Goal: Feedback & Contribution: Contribute content

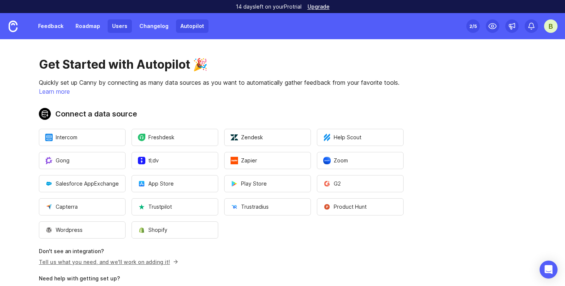
click at [121, 24] on link "Users" at bounding box center [120, 25] width 24 height 13
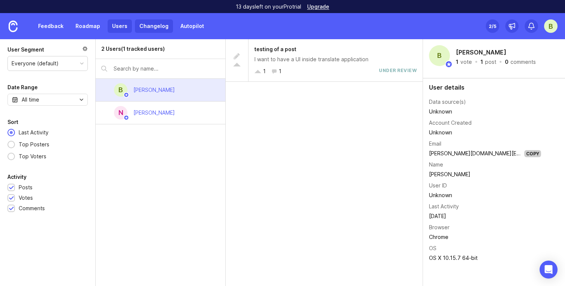
click at [156, 25] on link "Changelog" at bounding box center [154, 25] width 38 height 13
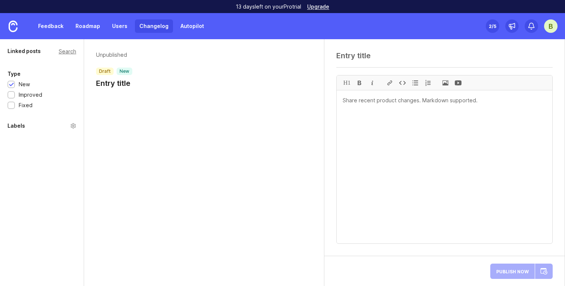
click at [130, 97] on div "Unpublished draft new Entry title" at bounding box center [204, 71] width 240 height 64
click at [126, 86] on h1 "Entry title" at bounding box center [114, 83] width 36 height 10
click at [354, 56] on textarea at bounding box center [444, 55] width 216 height 9
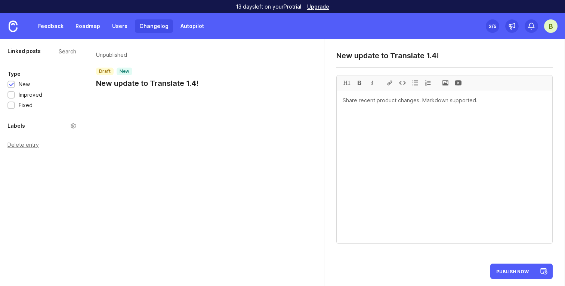
type textarea "New update to Translate 1.4!"
click at [442, 120] on textarea at bounding box center [445, 166] width 216 height 153
click at [427, 84] on div at bounding box center [427, 82] width 13 height 15
type textarea "1"
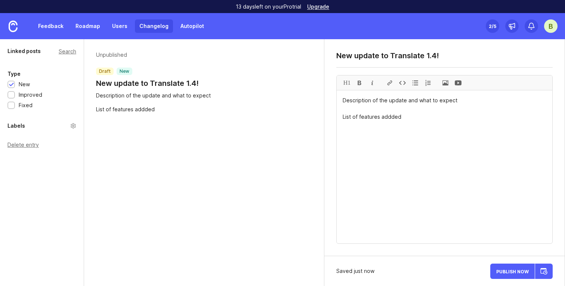
click at [390, 121] on textarea "Description of the update and what to expect List of features addded" at bounding box center [445, 166] width 216 height 153
click at [391, 117] on textarea "Description of the update and what to expect List of features addded" at bounding box center [445, 166] width 216 height 153
click at [406, 115] on textarea "Description of the update and what to expect List of features added" at bounding box center [445, 166] width 216 height 153
click at [421, 117] on textarea "Description of the update and what to expect List of features added: List of bu…" at bounding box center [445, 166] width 216 height 153
click at [425, 84] on div at bounding box center [427, 82] width 13 height 15
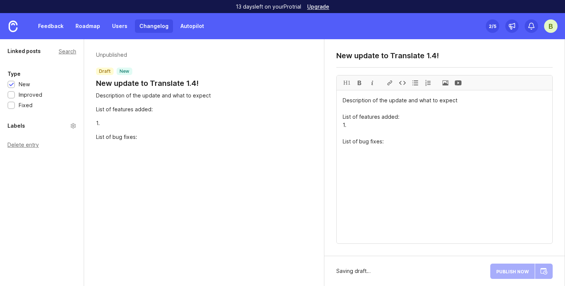
click at [427, 83] on div at bounding box center [427, 82] width 13 height 15
click at [459, 83] on div at bounding box center [458, 82] width 13 height 15
drag, startPoint x: 492, startPoint y: 164, endPoint x: 340, endPoint y: 167, distance: 152.4
click at [340, 167] on textarea "Description of the update and what to expect List of features added: 1. List of…" at bounding box center [445, 166] width 216 height 153
click at [394, 125] on textarea "Description of the update and what to expect List of features added: 1. List of…" at bounding box center [445, 166] width 216 height 153
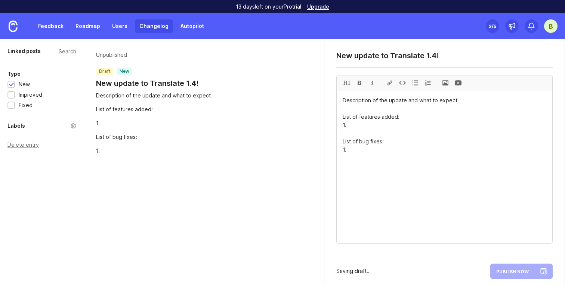
paste textarea "![](Insert YouTube/Wistia/Loom/Vimeo video URL here)"
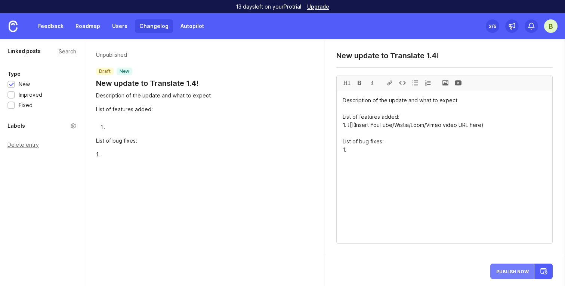
type textarea "Description of the update and what to expect List of features added: 1. ![](Ins…"
click at [521, 271] on span "Publish Now" at bounding box center [512, 271] width 32 height 5
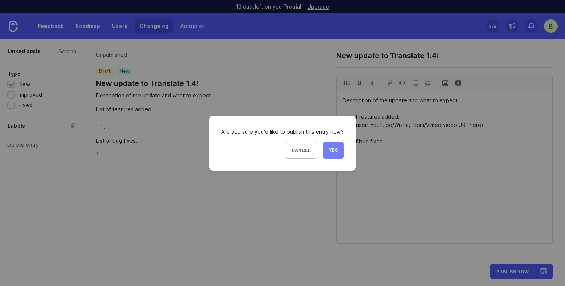
click at [339, 151] on button "Yes" at bounding box center [333, 150] width 21 height 17
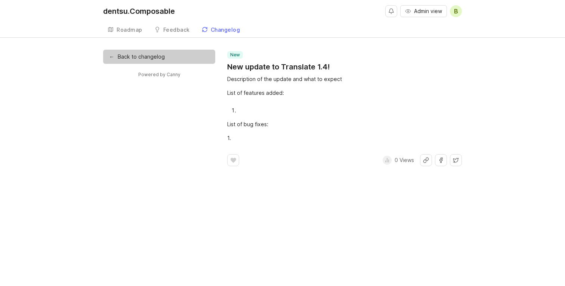
click at [175, 56] on link "← Back to changelog" at bounding box center [159, 57] width 112 height 14
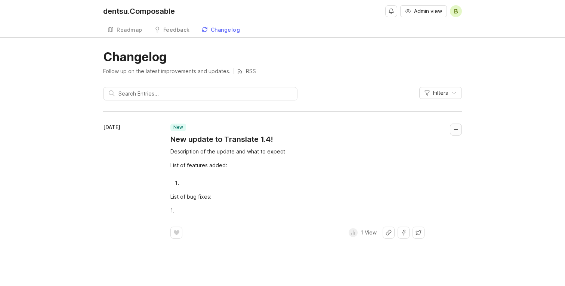
click at [457, 130] on button "Collapse changelog entry" at bounding box center [456, 130] width 12 height 12
click at [454, 91] on icon "button" at bounding box center [454, 93] width 6 height 6
click at [206, 137] on h1 "New update to Translate 1.4!" at bounding box center [221, 139] width 103 height 10
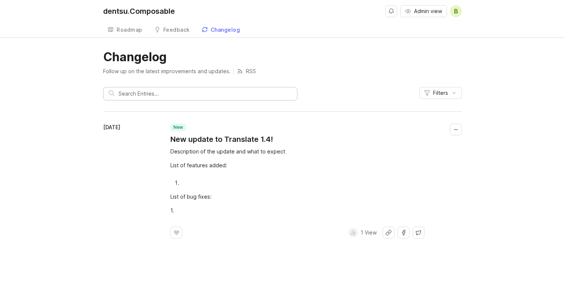
click at [213, 93] on input "text" at bounding box center [204, 94] width 173 height 8
click at [461, 128] on button "Collapse changelog entry" at bounding box center [456, 130] width 12 height 12
click at [458, 12] on span "B" at bounding box center [456, 11] width 12 height 12
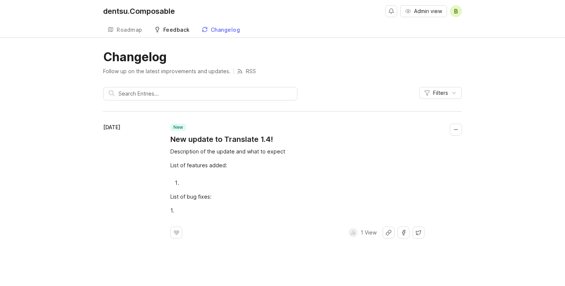
click at [174, 24] on link "Feedback" at bounding box center [172, 29] width 44 height 15
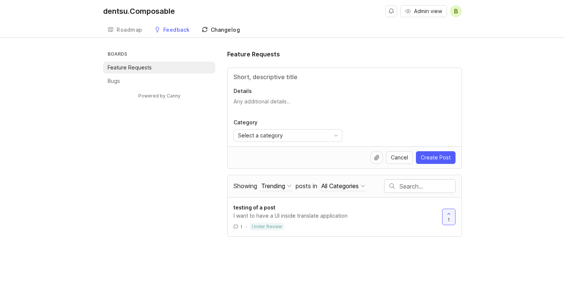
click at [220, 34] on link "Changelog" at bounding box center [220, 29] width 47 height 15
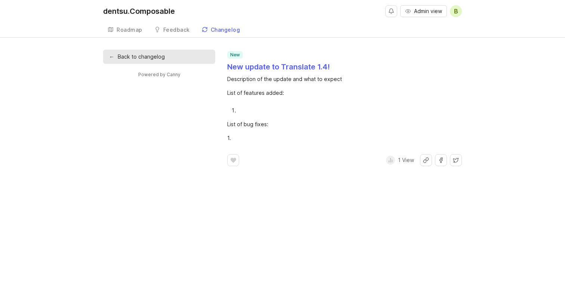
click at [277, 67] on h1 "New update to Translate 1.4!" at bounding box center [278, 67] width 103 height 10
click at [272, 66] on h1 "New update to Translate 1.4!" at bounding box center [278, 67] width 103 height 10
click at [352, 160] on footer "﻿ 1 View" at bounding box center [344, 160] width 235 height 12
click at [165, 77] on link "Powered by Canny" at bounding box center [159, 74] width 44 height 9
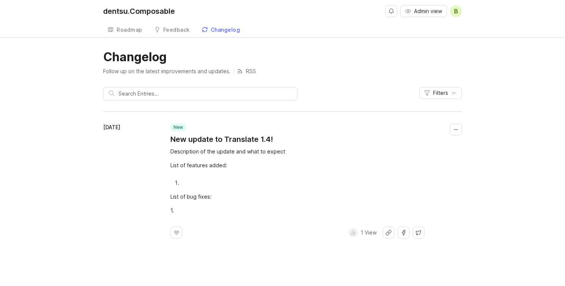
click at [120, 125] on time "[DATE]" at bounding box center [111, 127] width 17 height 6
click at [176, 127] on p "new" at bounding box center [178, 127] width 10 height 6
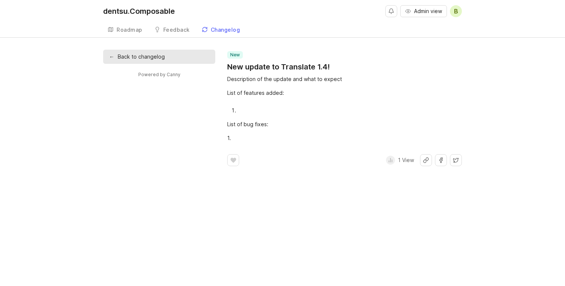
click at [248, 80] on div "Description of the update and what to expect" at bounding box center [344, 79] width 235 height 8
drag, startPoint x: 248, startPoint y: 80, endPoint x: 253, endPoint y: 80, distance: 5.2
click at [253, 80] on div "Description of the update and what to expect" at bounding box center [344, 79] width 235 height 8
click at [276, 81] on div "Description of the update and what to expect" at bounding box center [344, 79] width 235 height 8
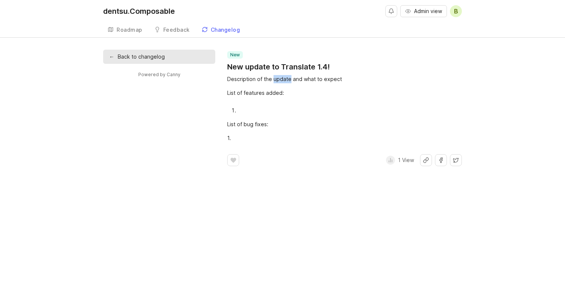
click at [276, 81] on div "Description of the update and what to expect" at bounding box center [344, 79] width 235 height 8
click at [332, 95] on div "List of features added:" at bounding box center [344, 93] width 235 height 8
click at [419, 13] on span "Admin view" at bounding box center [428, 10] width 28 height 7
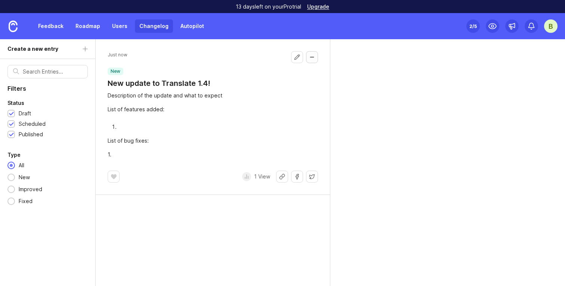
click at [315, 58] on button "Collapse changelog entry" at bounding box center [312, 57] width 12 height 12
click at [182, 150] on div "Description of the update and what to expect List of features added: List of bu…" at bounding box center [213, 125] width 210 height 67
drag, startPoint x: 117, startPoint y: 159, endPoint x: 109, endPoint y: 103, distance: 56.5
click at [109, 103] on div "A minute ago new New update to Translate 1.4! Description of the update and wha…" at bounding box center [213, 117] width 234 height 156
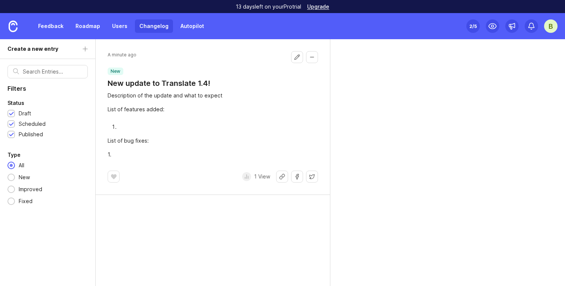
click at [136, 131] on div "Description of the update and what to expect List of features added: List of bu…" at bounding box center [213, 125] width 210 height 67
click at [135, 128] on li at bounding box center [218, 127] width 200 height 8
click at [118, 124] on li at bounding box center [218, 127] width 200 height 8
click at [292, 59] on button "Edit changelog entry" at bounding box center [297, 57] width 12 height 12
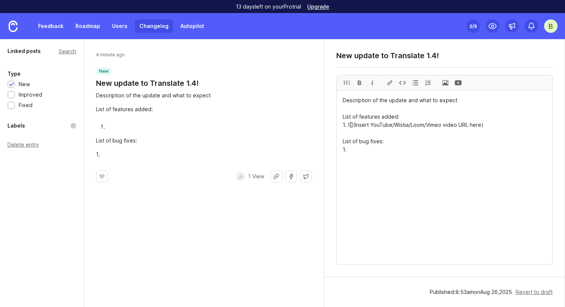
drag, startPoint x: 374, startPoint y: 167, endPoint x: 336, endPoint y: 92, distance: 84.5
click at [336, 92] on div "H1 Description of the update and what to expect List of features added: 1. ![](…" at bounding box center [444, 170] width 216 height 190
click at [456, 45] on div "New update to Translate 1.4! H1 Description of the update and what to expect Li…" at bounding box center [444, 158] width 240 height 238
click at [37, 187] on div "Linked posts Search Type New Improved Fixed Labels Delete entry" at bounding box center [42, 173] width 84 height 268
click at [115, 30] on link "Users" at bounding box center [120, 25] width 24 height 13
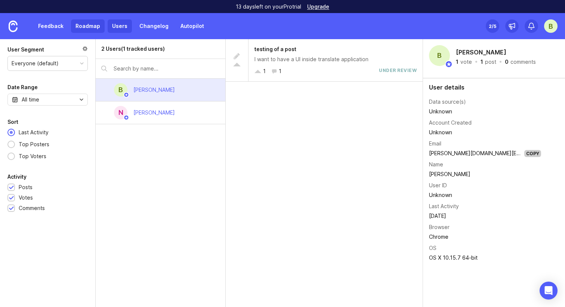
click at [86, 24] on link "Roadmap" at bounding box center [88, 25] width 34 height 13
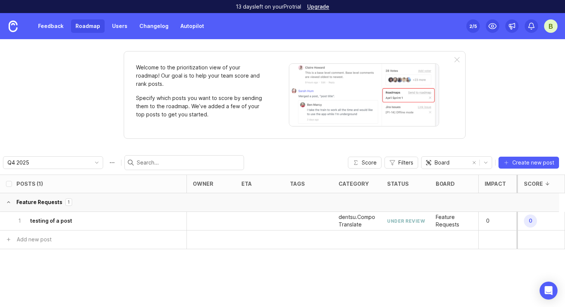
click at [46, 204] on button "Feature Requests 1" at bounding box center [279, 202] width 559 height 19
click at [45, 28] on link "Feedback" at bounding box center [51, 25] width 34 height 13
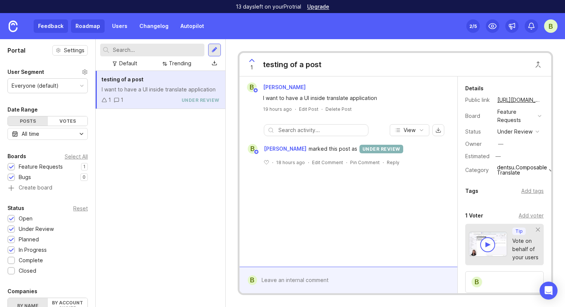
click at [78, 21] on link "Roadmap" at bounding box center [88, 25] width 34 height 13
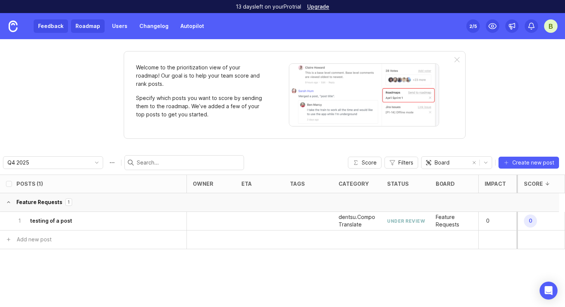
click at [58, 25] on link "Feedback" at bounding box center [51, 25] width 34 height 13
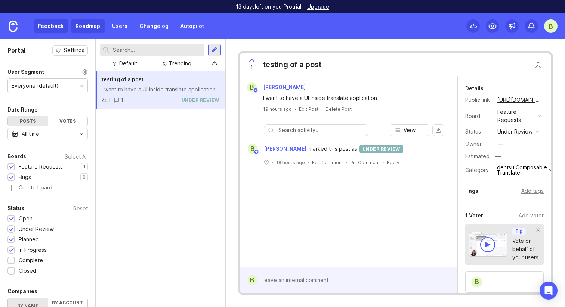
click at [93, 24] on link "Roadmap" at bounding box center [88, 25] width 34 height 13
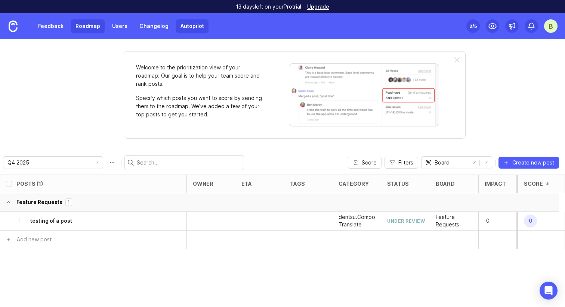
click at [199, 30] on link "Autopilot" at bounding box center [192, 25] width 32 height 13
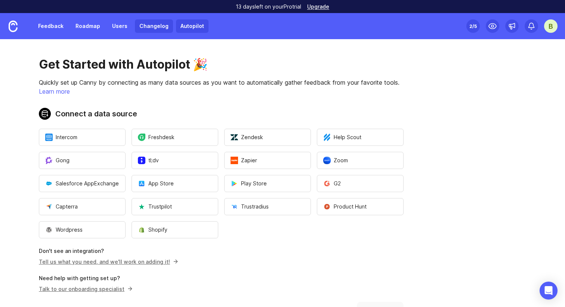
click at [150, 28] on link "Changelog" at bounding box center [154, 25] width 38 height 13
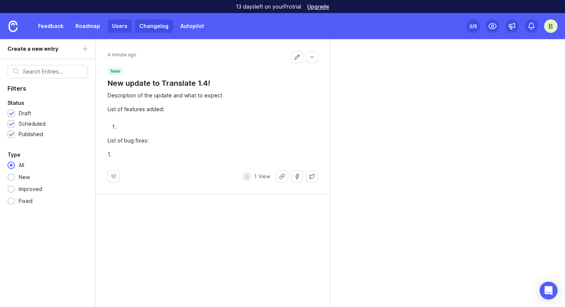
click at [114, 24] on link "Users" at bounding box center [120, 25] width 24 height 13
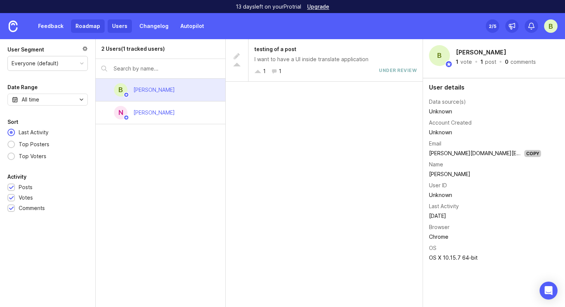
click at [87, 27] on link "Roadmap" at bounding box center [88, 25] width 34 height 13
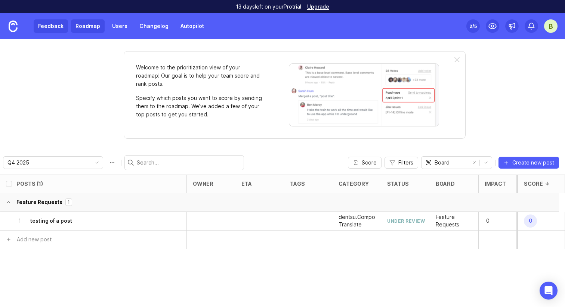
click at [51, 26] on link "Feedback" at bounding box center [51, 25] width 34 height 13
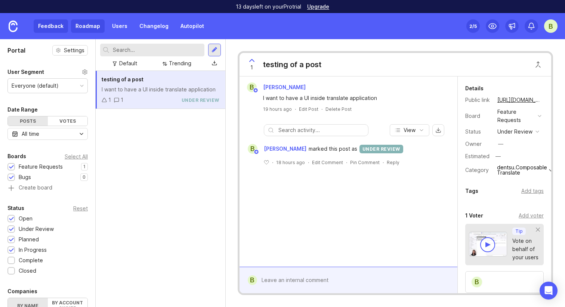
click at [94, 24] on link "Roadmap" at bounding box center [88, 25] width 34 height 13
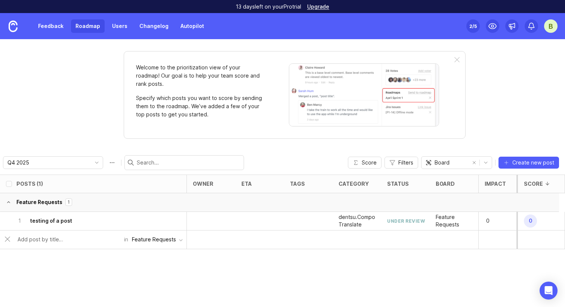
click at [170, 241] on div "Feature Requests" at bounding box center [154, 240] width 44 height 8
click at [239, 263] on div "Posts (1) owner eta tags category status board Impact Votes Effort Score Featur…" at bounding box center [282, 241] width 565 height 133
click at [191, 24] on link "Autopilot" at bounding box center [192, 25] width 32 height 13
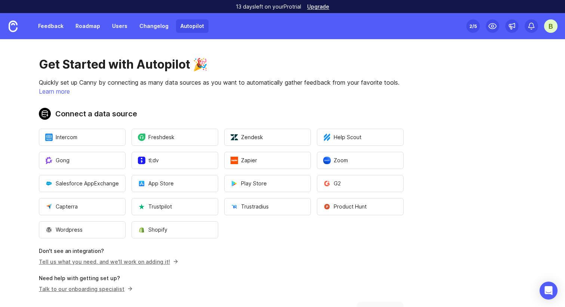
click at [150, 19] on div "Feedback Roadmap Users Changelog Autopilot" at bounding box center [104, 26] width 208 height 26
click at [150, 23] on link "Changelog" at bounding box center [154, 25] width 38 height 13
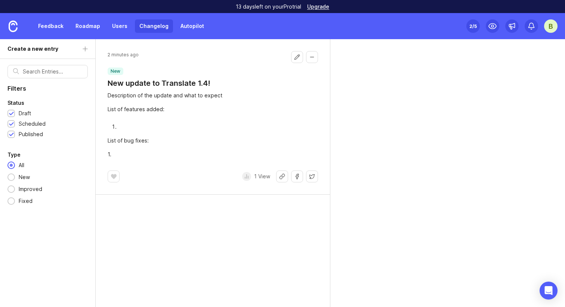
click at [105, 30] on div "Feedback Roadmap Users Changelog Autopilot" at bounding box center [121, 25] width 175 height 13
click at [116, 27] on link "Users" at bounding box center [120, 25] width 24 height 13
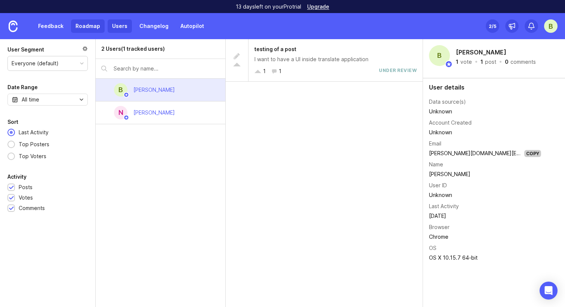
click at [89, 29] on link "Roadmap" at bounding box center [88, 25] width 34 height 13
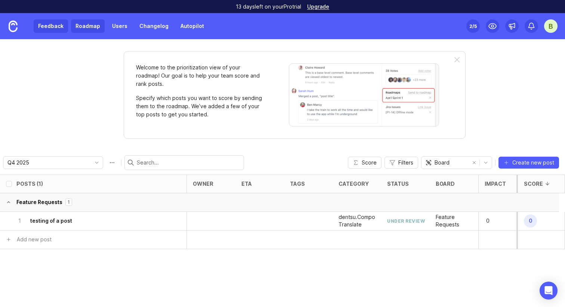
click at [56, 24] on link "Feedback" at bounding box center [51, 25] width 34 height 13
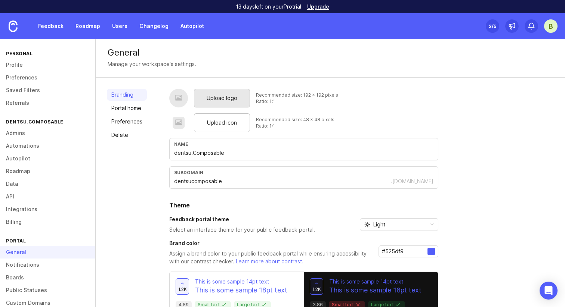
click at [247, 97] on div "Upload logo" at bounding box center [222, 98] width 56 height 19
click at [228, 103] on div "Upload logo" at bounding box center [222, 98] width 56 height 19
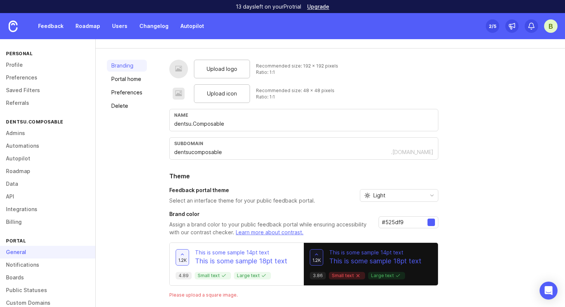
scroll to position [59, 0]
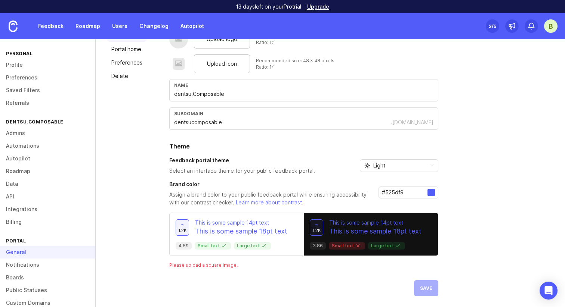
click at [356, 250] on div "1.2k This is some sample 14pt text This is some sample 18pt text 3.86 Small tex…" at bounding box center [371, 234] width 134 height 43
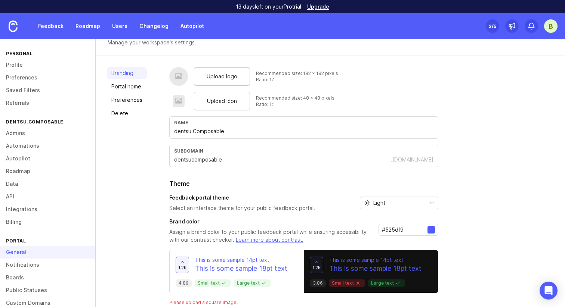
scroll to position [0, 0]
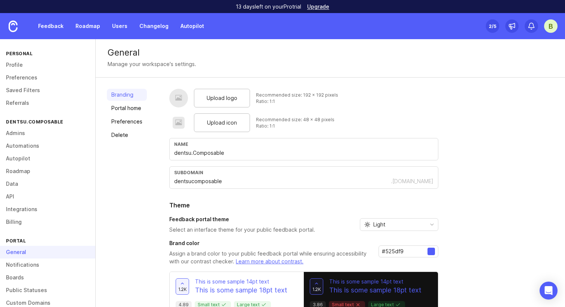
click at [175, 98] on div at bounding box center [178, 98] width 7 height 9
click at [131, 104] on link "Portal home" at bounding box center [127, 108] width 40 height 12
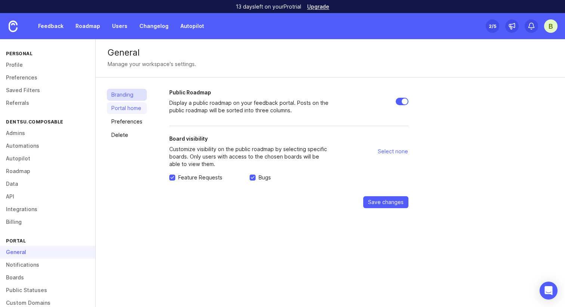
click at [129, 94] on link "Branding" at bounding box center [127, 95] width 40 height 12
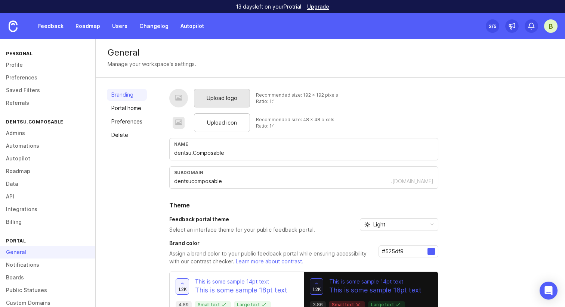
click at [226, 102] on span "Upload logo" at bounding box center [222, 98] width 31 height 8
click at [237, 102] on div "Upload logo" at bounding box center [222, 98] width 56 height 19
click at [223, 124] on span "Upload icon" at bounding box center [222, 123] width 30 height 8
click at [175, 124] on div at bounding box center [178, 123] width 7 height 9
click at [127, 103] on link "Portal home" at bounding box center [127, 108] width 40 height 12
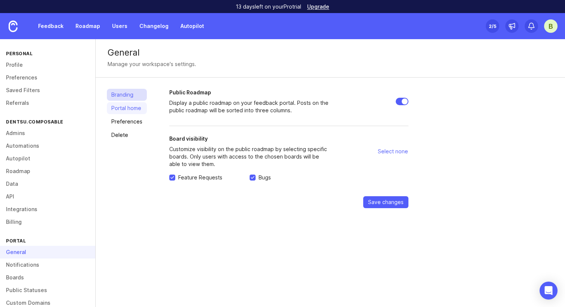
click at [128, 96] on link "Branding" at bounding box center [127, 95] width 40 height 12
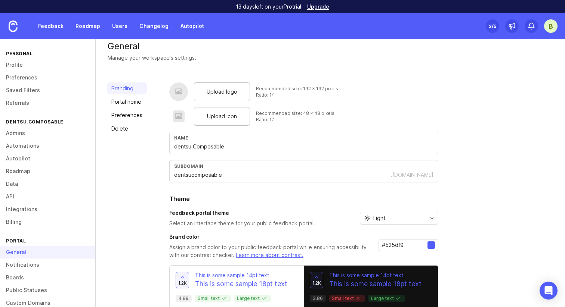
scroll to position [7, 0]
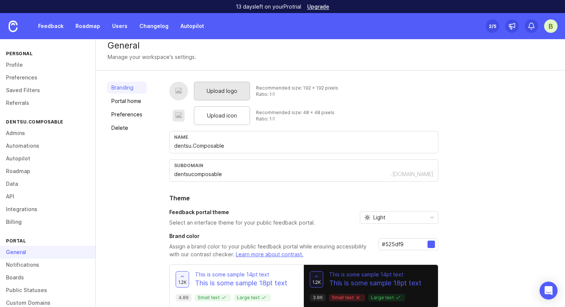
click at [231, 96] on div "Upload logo" at bounding box center [222, 91] width 56 height 19
click at [280, 145] on input "dentsu.Composable" at bounding box center [303, 146] width 259 height 8
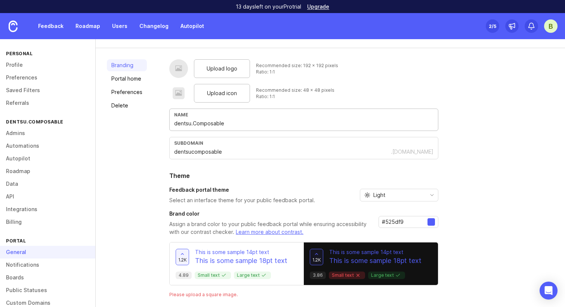
scroll to position [59, 0]
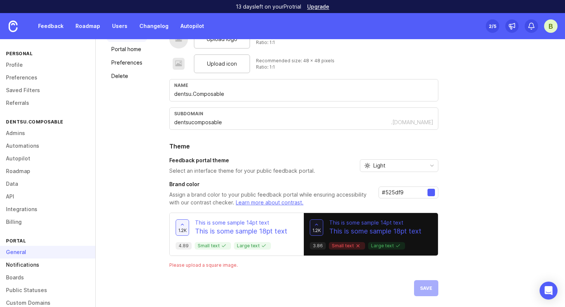
click at [43, 270] on link "Notifications" at bounding box center [47, 265] width 95 height 13
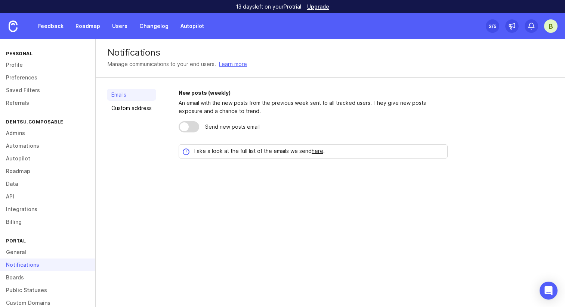
click at [43, 259] on div "Notifications" at bounding box center [47, 265] width 95 height 13
click at [43, 255] on link "General" at bounding box center [47, 252] width 95 height 13
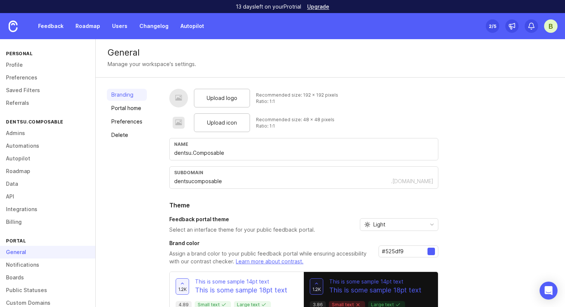
click at [178, 95] on div at bounding box center [178, 98] width 7 height 9
click at [215, 93] on div "Upload logo" at bounding box center [222, 98] width 56 height 19
click at [367, 101] on div "Upload logo Recommended size: 192 x 192 pixels Ratio: 1:1" at bounding box center [303, 98] width 269 height 19
click at [58, 30] on link "Feedback" at bounding box center [51, 25] width 34 height 13
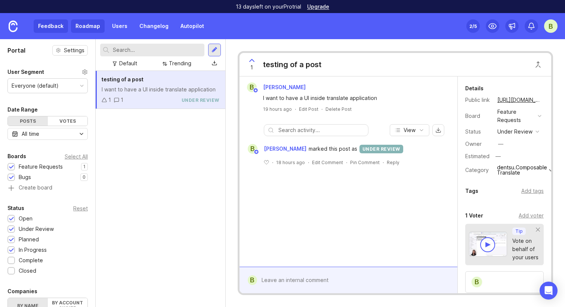
click at [84, 27] on link "Roadmap" at bounding box center [88, 25] width 34 height 13
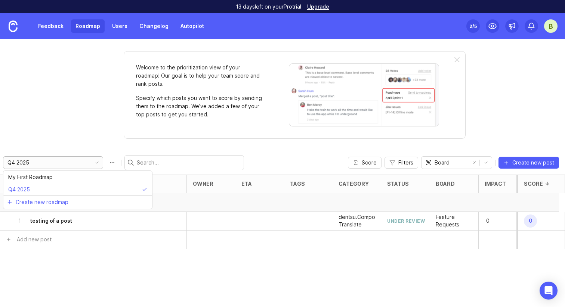
click at [66, 163] on input "Q4 2025" at bounding box center [48, 163] width 83 height 8
click at [94, 103] on div "Welcome to the prioritization view of your roadmap! Our goal is to help your te…" at bounding box center [282, 173] width 565 height 268
click at [91, 164] on icon "toggle icon" at bounding box center [97, 163] width 12 height 6
click at [64, 188] on li "Q4 2025" at bounding box center [77, 189] width 149 height 12
click at [39, 204] on button "Feature Requests 1" at bounding box center [279, 202] width 559 height 19
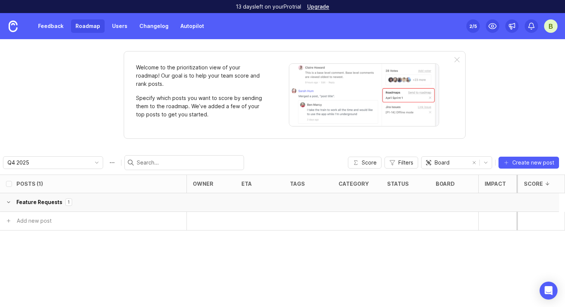
click at [39, 204] on button "Feature Requests 1" at bounding box center [279, 202] width 559 height 19
click at [106, 160] on button "Roadmap options" at bounding box center [112, 163] width 12 height 12
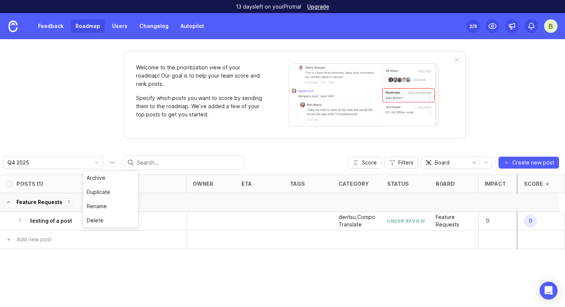
click at [84, 128] on div "Welcome to the prioritization view of your roadmap! Our goal is to help your te…" at bounding box center [282, 173] width 565 height 268
click at [51, 203] on button "Feature Requests 1" at bounding box center [279, 202] width 559 height 19
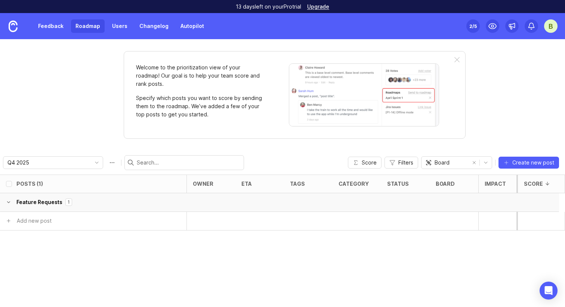
click at [51, 203] on button "Feature Requests 1" at bounding box center [279, 202] width 559 height 19
click at [169, 241] on div "Feature Requests" at bounding box center [154, 240] width 44 height 8
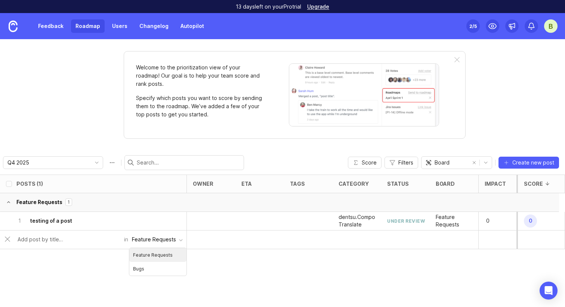
click at [255, 268] on div "Posts (1) owner eta tags category status board Impact Votes Effort Score Featur…" at bounding box center [282, 241] width 565 height 133
click at [60, 31] on link "Feedback" at bounding box center [51, 25] width 34 height 13
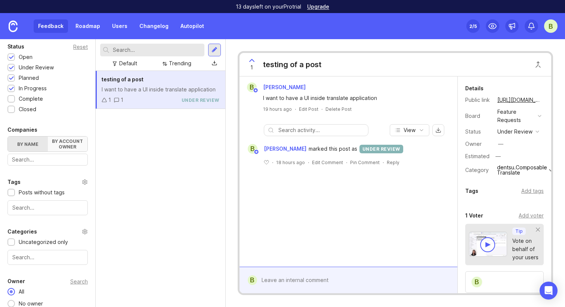
scroll to position [180, 0]
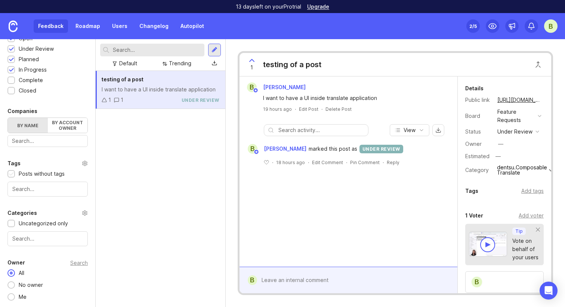
click at [44, 172] on div "Posts without tags" at bounding box center [42, 174] width 46 height 8
click at [47, 186] on input "text" at bounding box center [47, 189] width 71 height 8
click at [52, 254] on div "Portal Settings User Segment Everyone (default) Date Range Posts Votes All time…" at bounding box center [47, 83] width 95 height 449
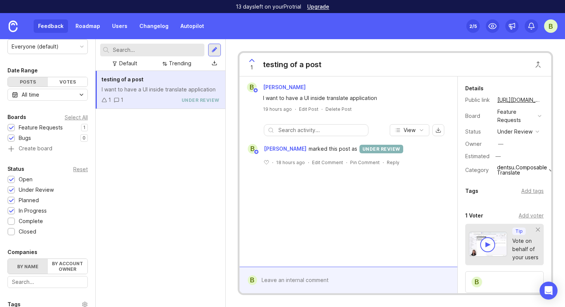
scroll to position [180, 0]
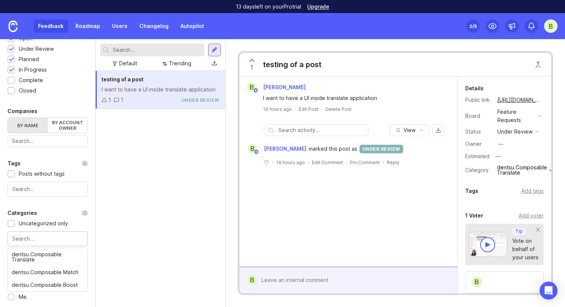
click at [47, 236] on input "text" at bounding box center [47, 239] width 71 height 8
click at [81, 230] on div "Categories Uncategorized only dentsu.Composable Orchestrate There are no matchi…" at bounding box center [47, 228] width 95 height 38
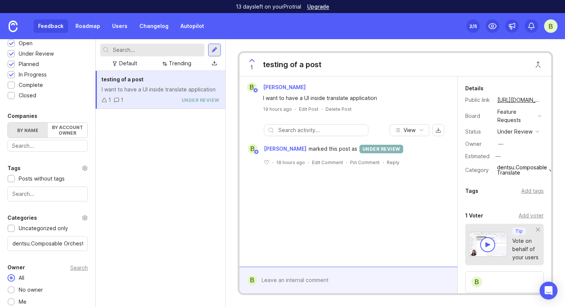
click at [67, 240] on input "dentsu.Composable Orchestrate" at bounding box center [47, 244] width 71 height 8
drag, startPoint x: 84, startPoint y: 245, endPoint x: 0, endPoint y: 246, distance: 83.7
click at [0, 246] on div "Categories Uncategorized only dentsu.Composable Orchestrate There are no matchi…" at bounding box center [47, 233] width 95 height 38
click at [68, 232] on div "Uncategorized only" at bounding box center [47, 228] width 80 height 8
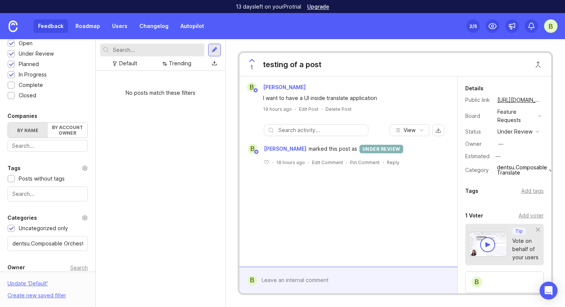
click at [21, 228] on div "Uncategorized only" at bounding box center [43, 228] width 49 height 8
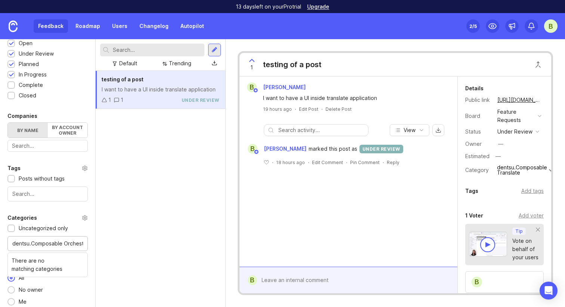
click at [37, 242] on input "dentsu.Composable Orchestrate" at bounding box center [47, 244] width 71 height 8
type input "mposable Orchestrate"
drag, startPoint x: 71, startPoint y: 246, endPoint x: 0, endPoint y: 230, distance: 72.8
click at [0, 230] on div "Categories Uncategorized only mposable Orchestrate There are no matching catego…" at bounding box center [47, 233] width 95 height 38
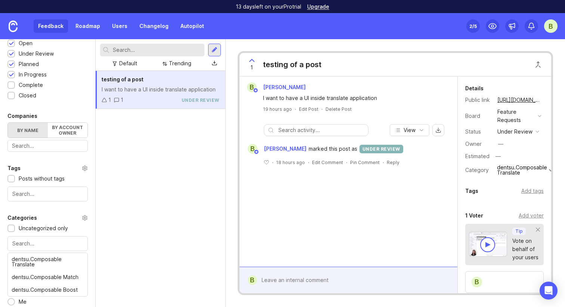
click at [87, 238] on div at bounding box center [47, 243] width 80 height 15
click at [84, 229] on div "Uncategorized only" at bounding box center [47, 228] width 80 height 8
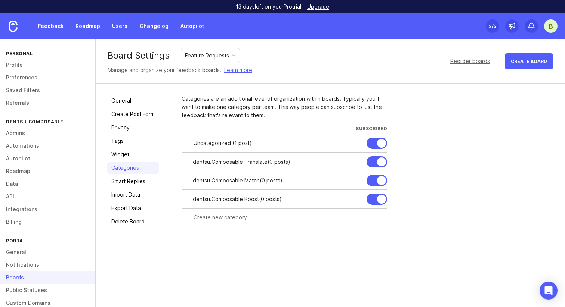
click at [232, 218] on input "text" at bounding box center [287, 218] width 189 height 8
type input "dentsu.Composable Orchestrate"
click at [368, 238] on form "dentsu.Composable Orchestrate Subscribe all admins Create" at bounding box center [284, 223] width 205 height 31
click at [368, 233] on span "Create" at bounding box center [372, 232] width 19 height 6
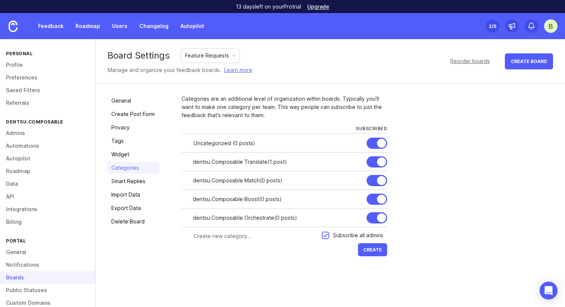
click at [51, 33] on div "Feedback Roadmap Users Changelog Autopilot" at bounding box center [104, 26] width 208 height 26
click at [86, 33] on div "Feedback Roadmap Users Changelog Autopilot" at bounding box center [104, 26] width 208 height 26
click at [87, 22] on link "Roadmap" at bounding box center [88, 25] width 34 height 13
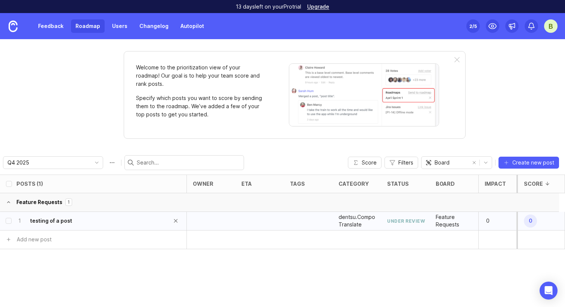
click at [77, 220] on div "1 testing of a post" at bounding box center [90, 221] width 149 height 18
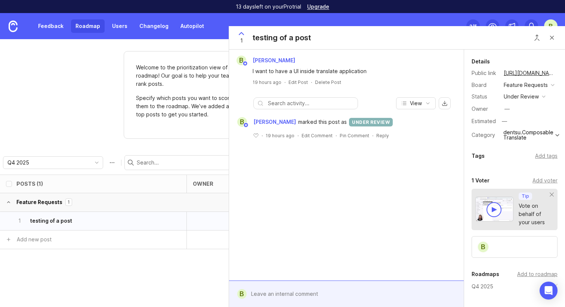
click at [391, 135] on div "﻿ · 19 hours ago · Edit Comment · Pin Comment · Reply" at bounding box center [350, 136] width 195 height 6
click at [373, 141] on div "B [PERSON_NAME] marked this post as under review ﻿ · 19 hours ago · Edit Commen…" at bounding box center [346, 132] width 235 height 35
click at [323, 106] on input "text" at bounding box center [311, 103] width 86 height 8
click at [307, 121] on span "marked this post as" at bounding box center [322, 122] width 49 height 8
click at [360, 124] on div "under review" at bounding box center [371, 122] width 44 height 9
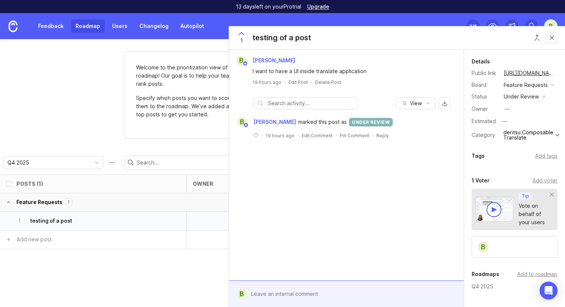
click at [555, 37] on button "Close button" at bounding box center [551, 37] width 15 height 15
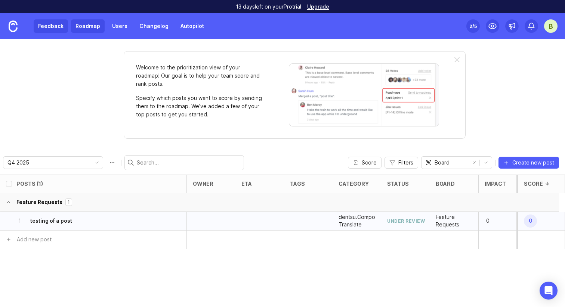
click at [58, 28] on link "Feedback" at bounding box center [51, 25] width 34 height 13
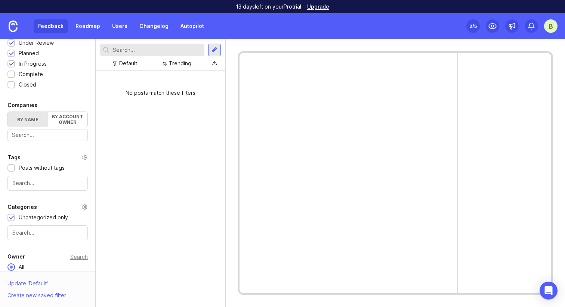
scroll to position [191, 0]
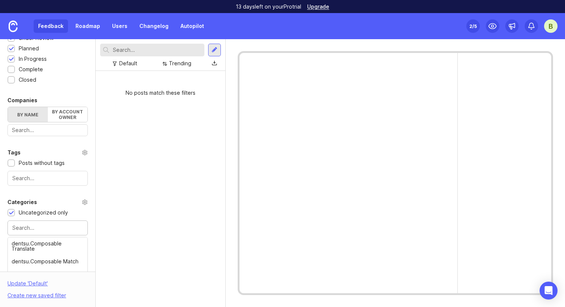
click at [56, 228] on input "text" at bounding box center [47, 228] width 71 height 8
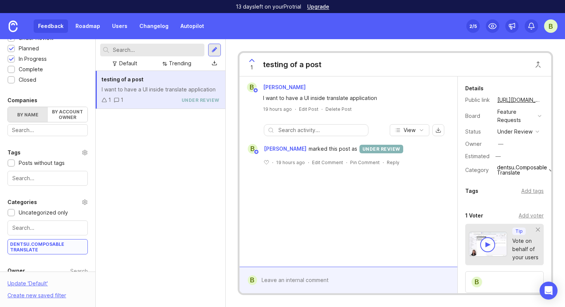
click at [196, 175] on div "testing of a post I want to have a UI inside translate application 1 1 under re…" at bounding box center [161, 189] width 130 height 236
click at [195, 224] on div "testing of a post I want to have a UI inside translate application 1 1 under re…" at bounding box center [161, 189] width 130 height 236
click at [88, 27] on link "Roadmap" at bounding box center [88, 25] width 34 height 13
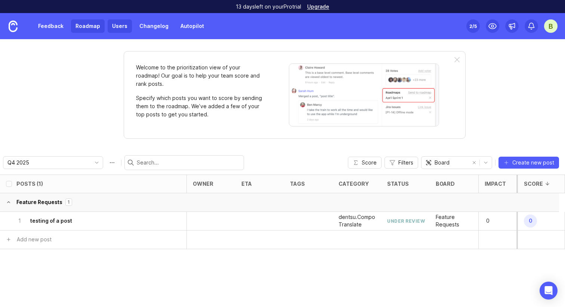
click at [129, 20] on link "Users" at bounding box center [120, 25] width 24 height 13
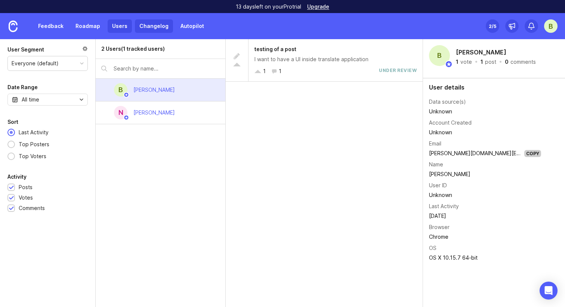
click at [154, 27] on link "Changelog" at bounding box center [154, 25] width 38 height 13
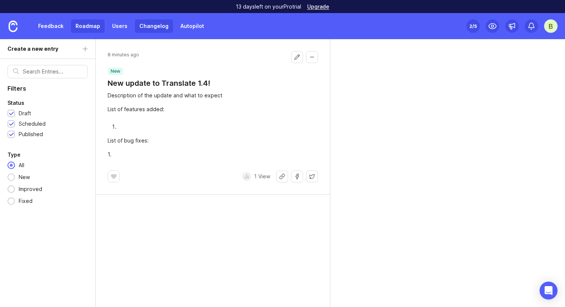
click at [83, 31] on link "Roadmap" at bounding box center [88, 25] width 34 height 13
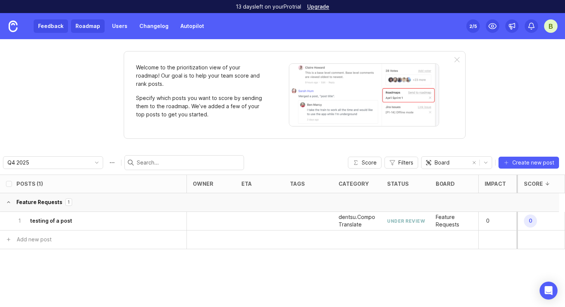
click at [54, 21] on link "Feedback" at bounding box center [51, 25] width 34 height 13
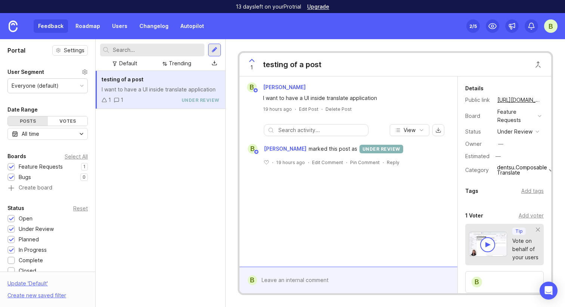
click at [134, 47] on input "text" at bounding box center [157, 50] width 89 height 8
click at [216, 49] on div at bounding box center [214, 50] width 6 height 7
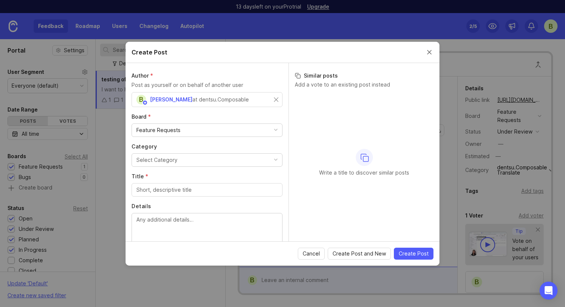
click at [195, 158] on button "Select Category" at bounding box center [206, 160] width 151 height 13
click at [189, 191] on input "Title *" at bounding box center [206, 190] width 141 height 8
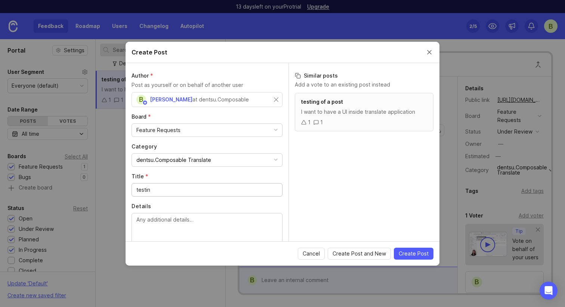
type input "testin"
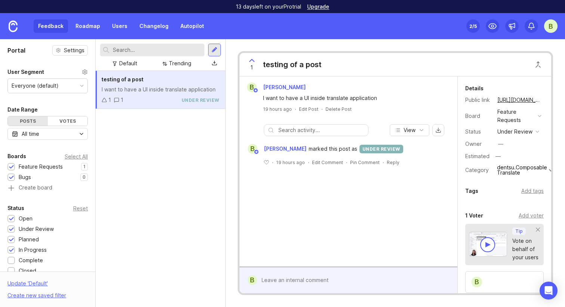
drag, startPoint x: 135, startPoint y: 136, endPoint x: 143, endPoint y: 125, distance: 14.4
click at [143, 125] on div "testing of a post I want to have a UI inside translate application 1 1 under re…" at bounding box center [161, 189] width 130 height 236
